Goal: Information Seeking & Learning: Check status

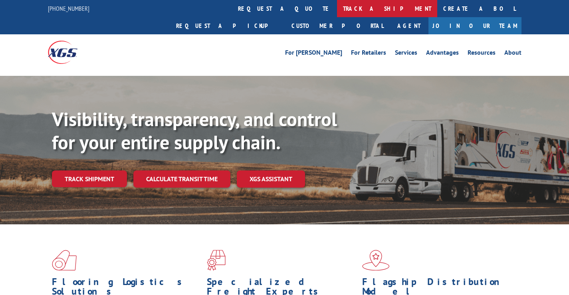
click at [337, 8] on link "track a shipment" at bounding box center [387, 8] width 100 height 17
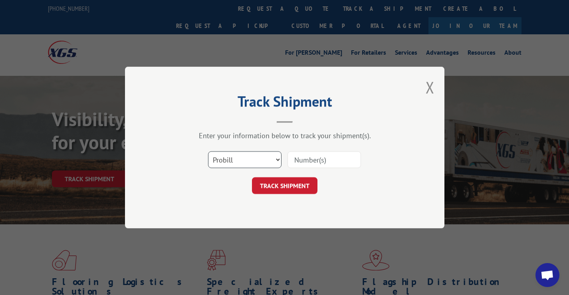
click at [280, 158] on select "Select category... Probill BOL PO" at bounding box center [245, 159] width 74 height 17
select select "po"
click at [208, 151] on select "Select category... Probill BOL PO" at bounding box center [245, 159] width 74 height 17
paste input "06537603"
type input "06537603"
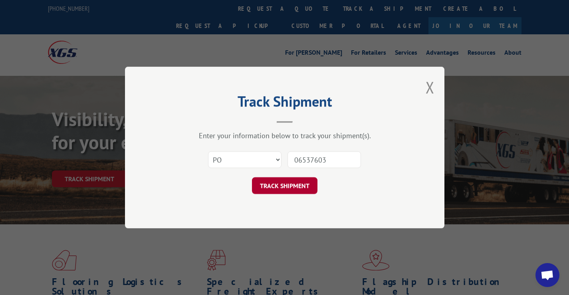
click at [276, 185] on button "TRACK SHIPMENT" at bounding box center [285, 185] width 66 height 17
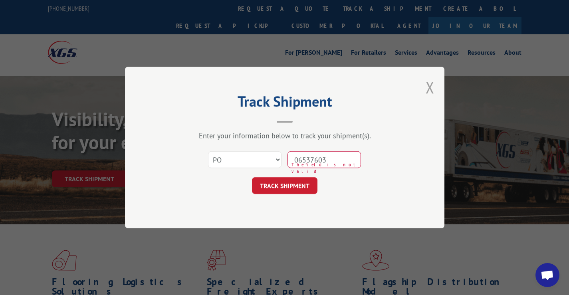
click at [430, 85] on button "Close modal" at bounding box center [430, 87] width 9 height 21
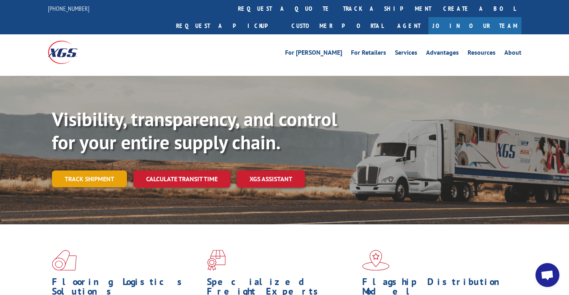
click at [82, 171] on link "Track shipment" at bounding box center [89, 179] width 75 height 17
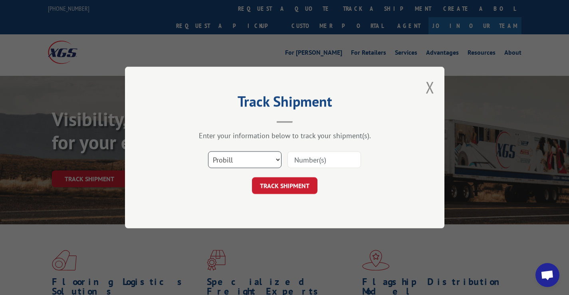
click at [277, 159] on select "Select category... Probill BOL PO" at bounding box center [245, 159] width 74 height 17
select select "po"
click at [208, 151] on select "Select category... Probill BOL PO" at bounding box center [245, 159] width 74 height 17
paste input "06537603"
type input "06537603"
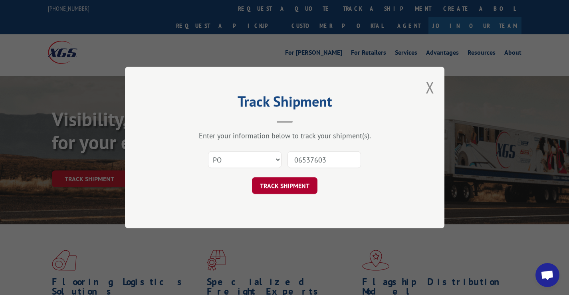
click at [273, 182] on button "TRACK SHIPMENT" at bounding box center [285, 185] width 66 height 17
click at [273, 183] on button "TRACK SHIPMENT" at bounding box center [285, 185] width 66 height 17
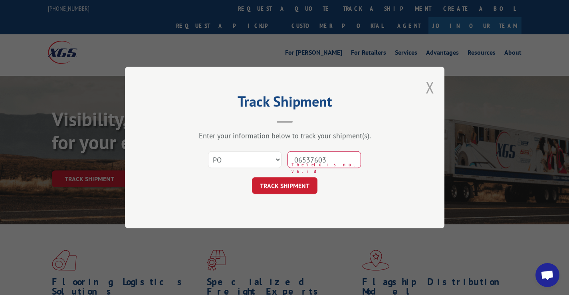
click at [430, 86] on button "Close modal" at bounding box center [430, 87] width 9 height 21
